Goal: Navigation & Orientation: Find specific page/section

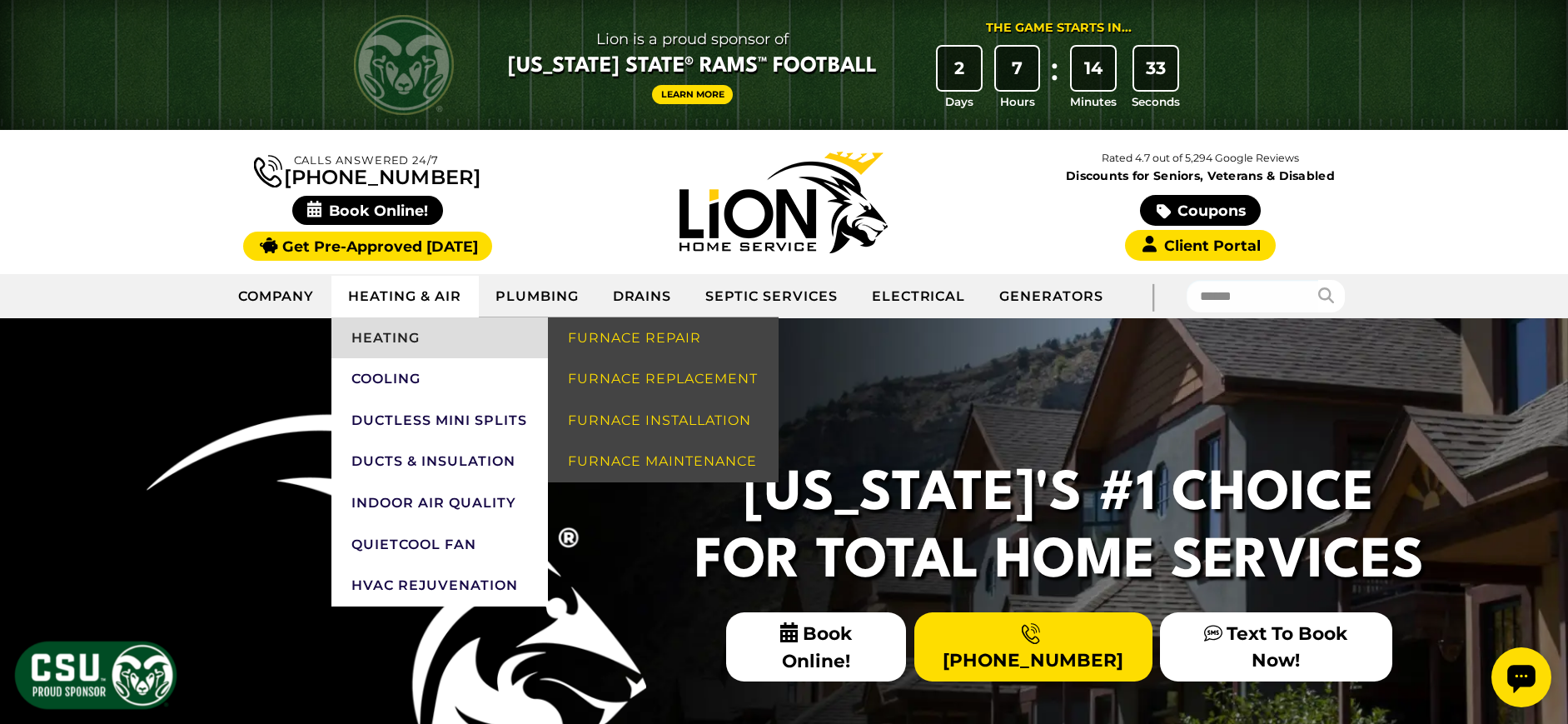
click at [392, 336] on link "Heating" at bounding box center [440, 338] width 217 height 42
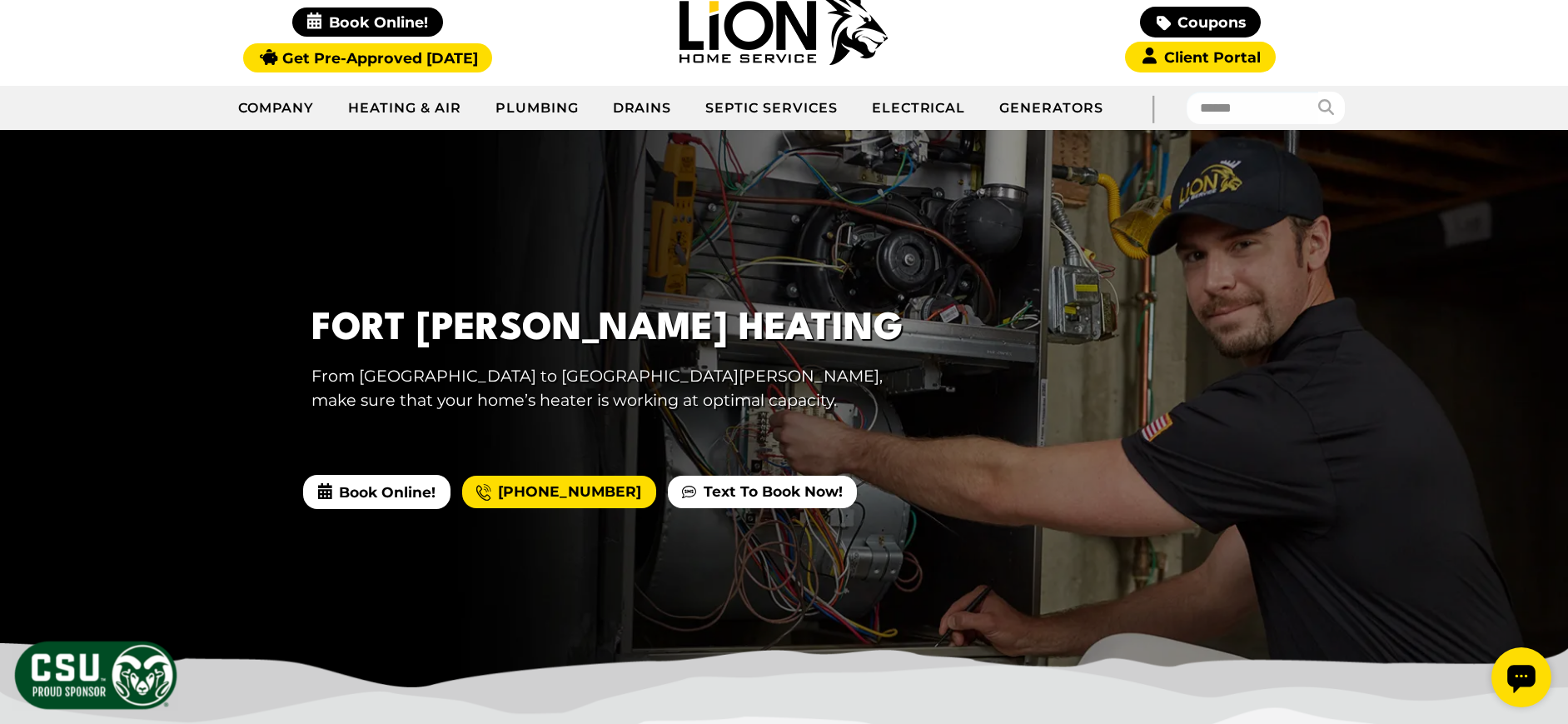
scroll to position [187, 0]
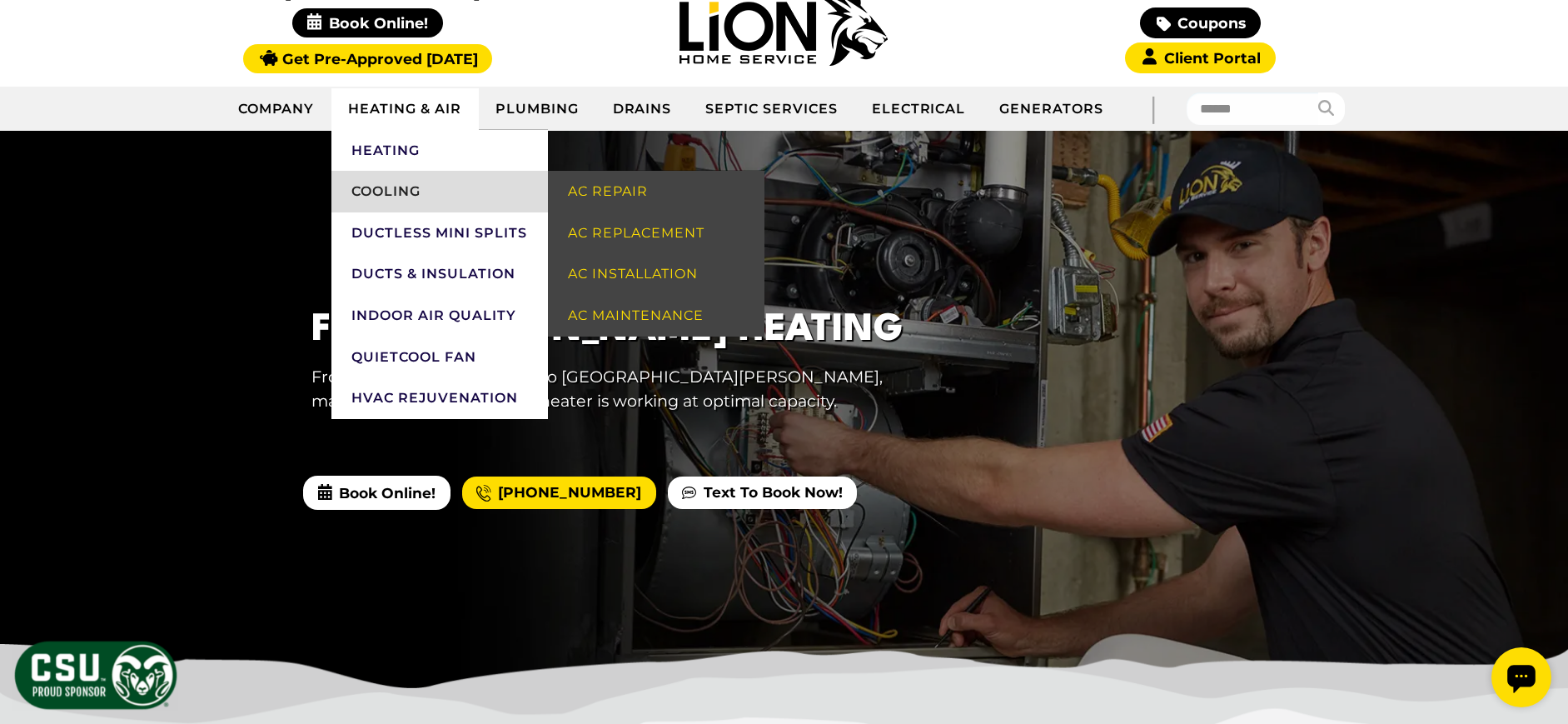
click at [384, 190] on link "Cooling" at bounding box center [440, 191] width 217 height 42
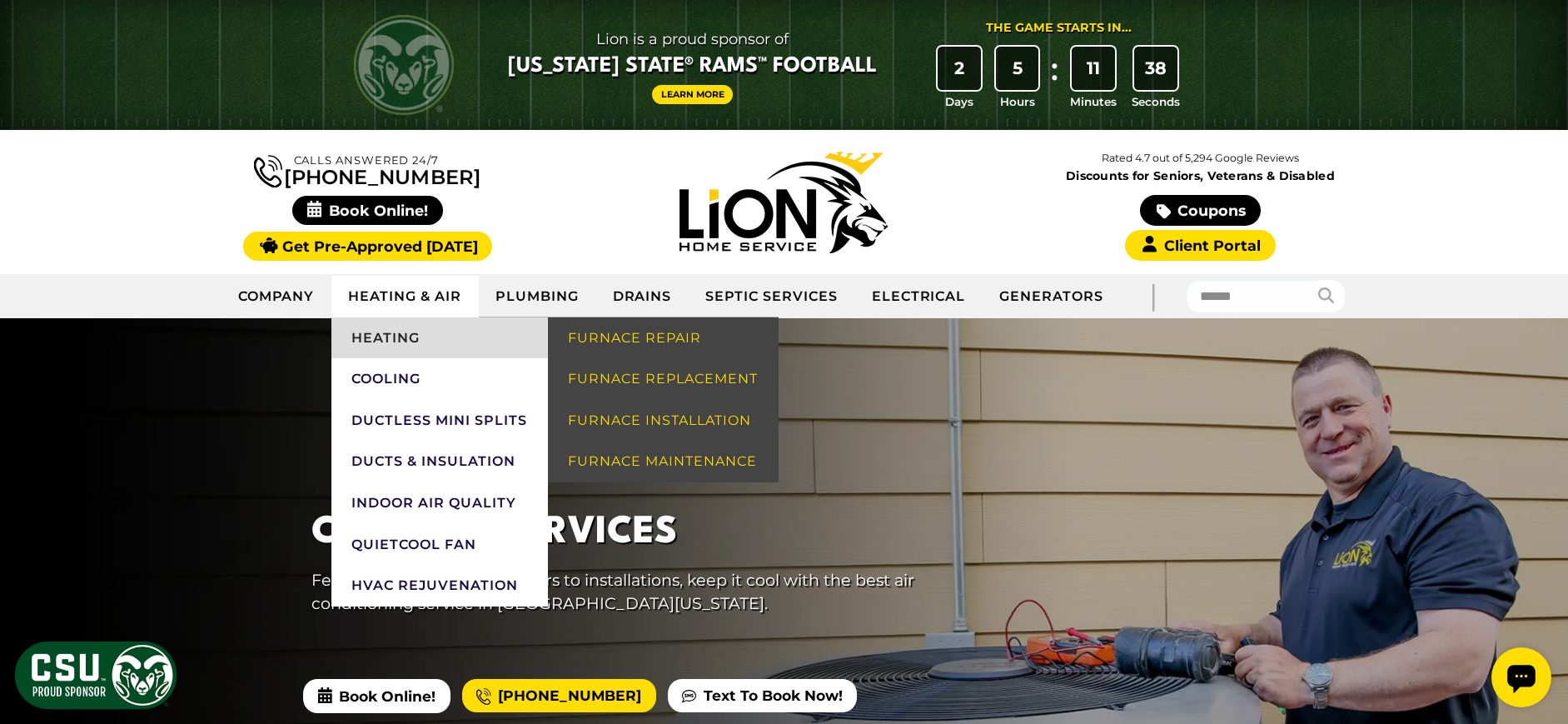
click at [408, 332] on link "Heating" at bounding box center [440, 338] width 217 height 42
click at [399, 340] on link "Heating" at bounding box center [440, 338] width 217 height 42
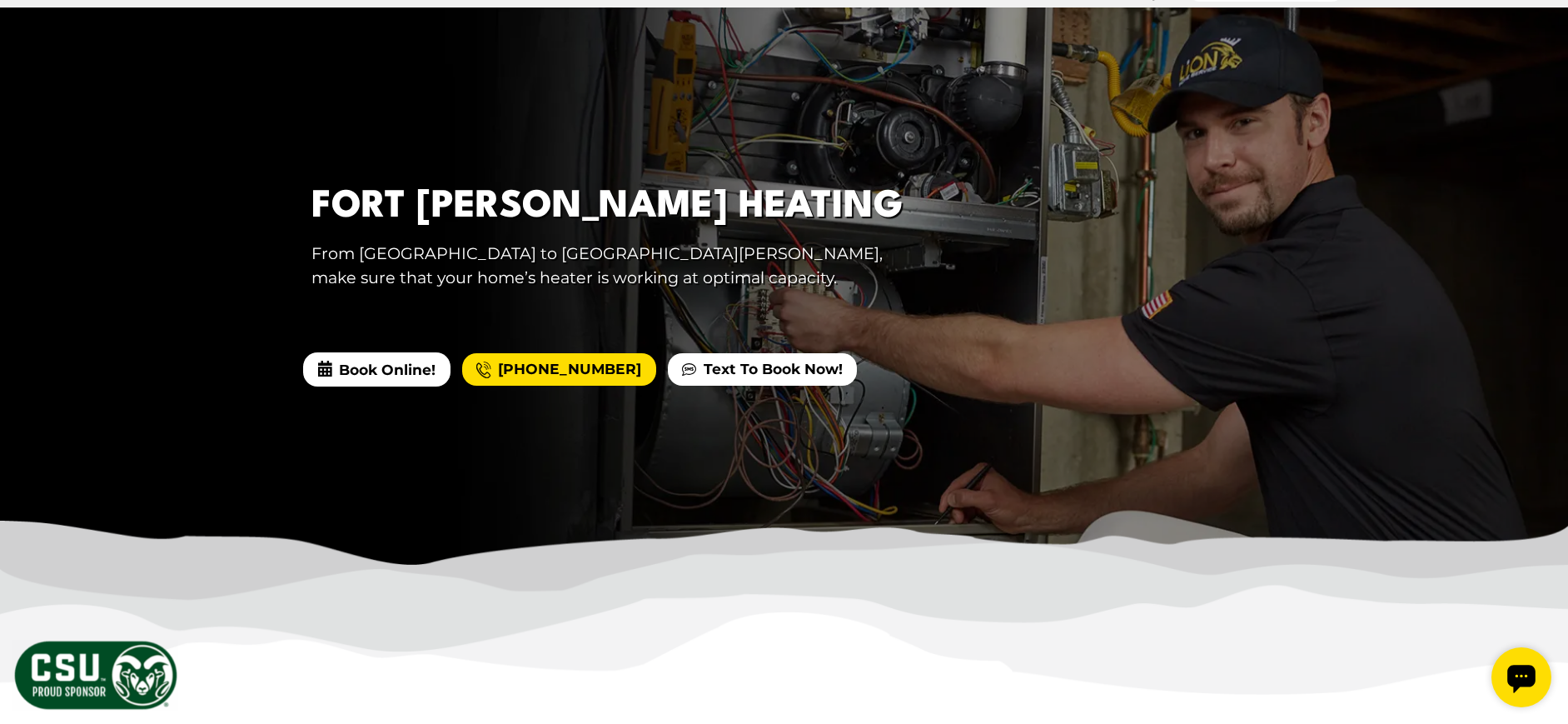
scroll to position [310, 0]
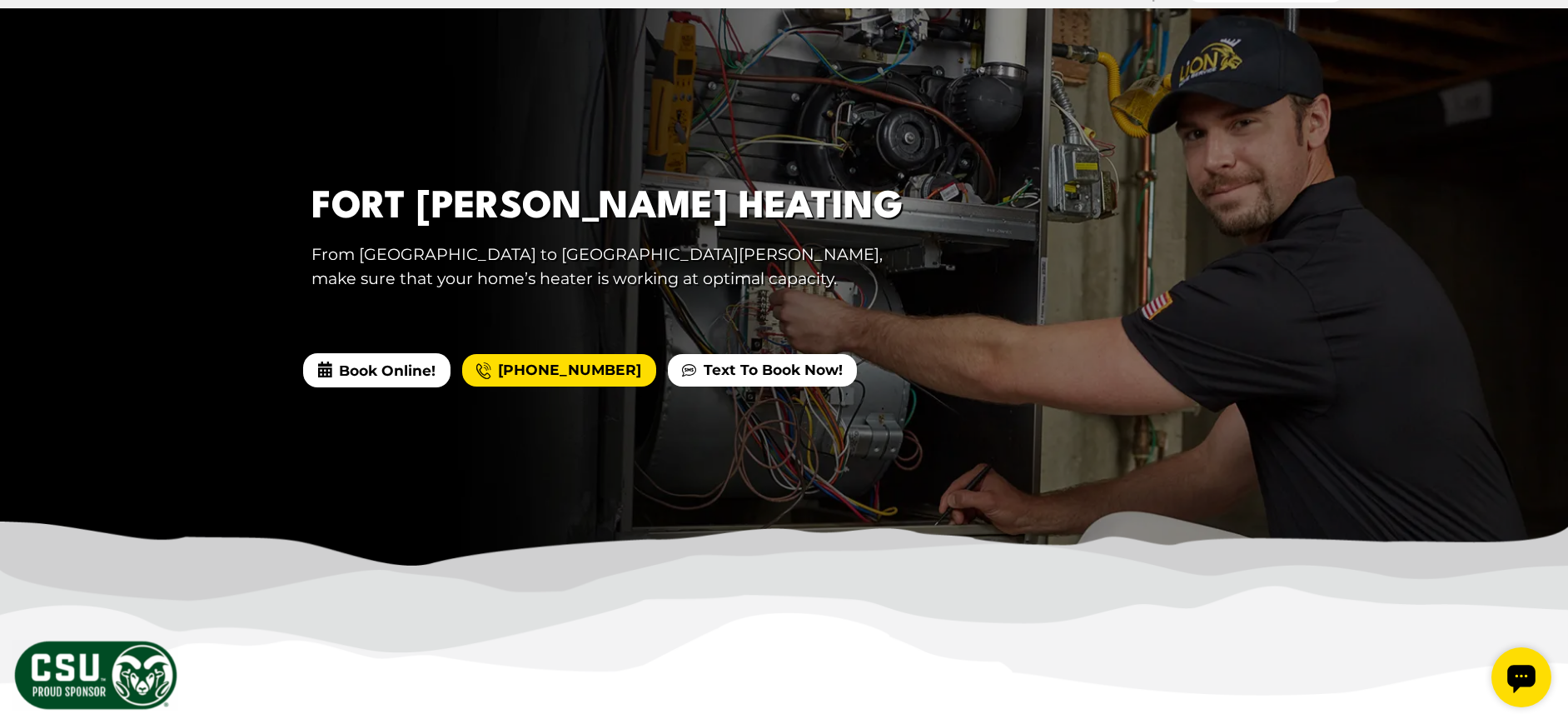
click at [1246, 108] on div at bounding box center [784, 288] width 1568 height 560
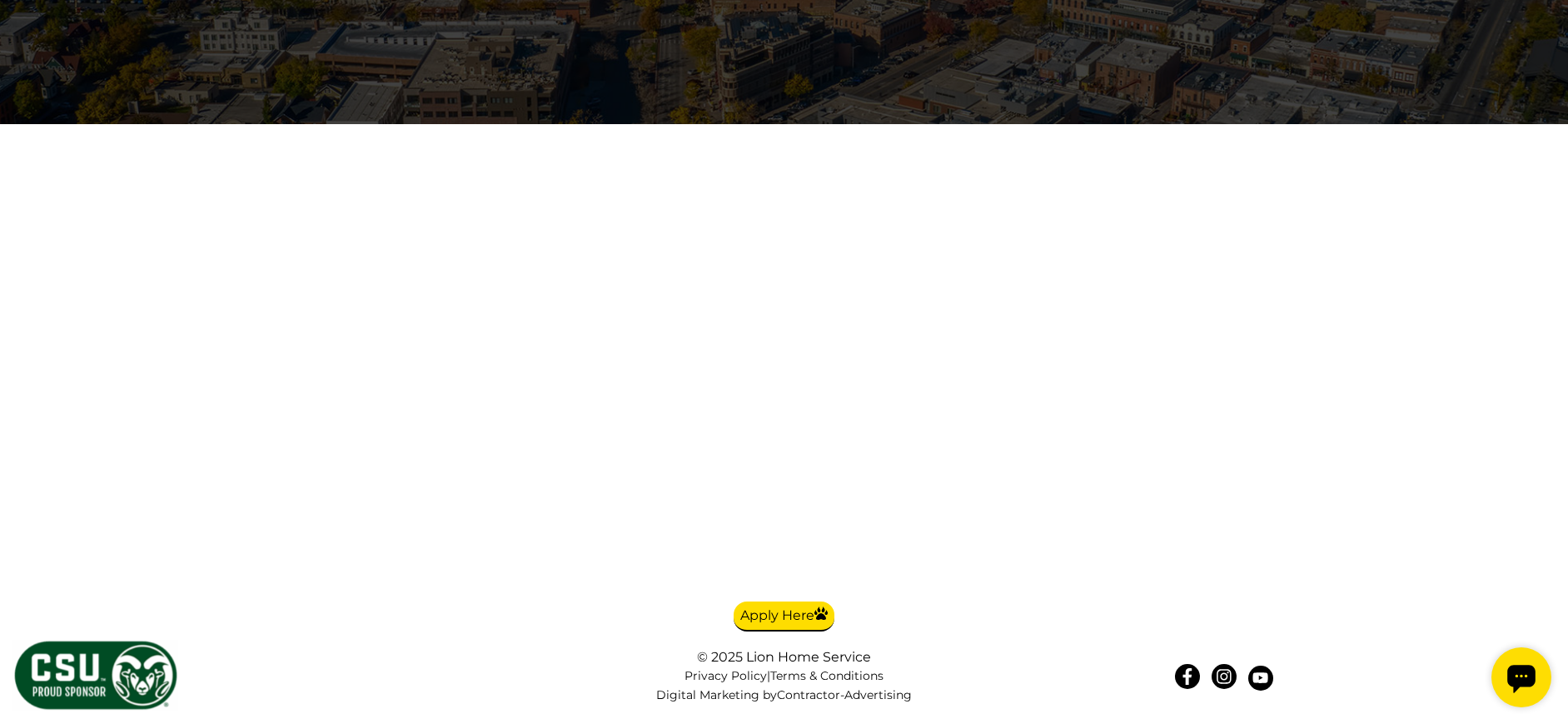
scroll to position [4602, 0]
